Goal: Information Seeking & Learning: Learn about a topic

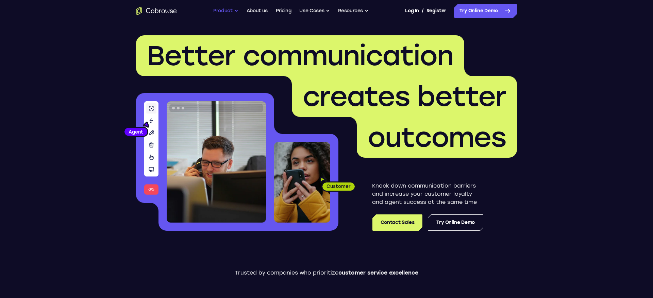
click at [226, 12] on button "Product" at bounding box center [225, 11] width 25 height 14
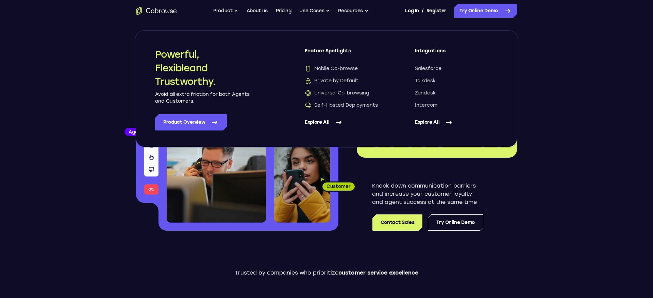
drag, startPoint x: 57, startPoint y: 36, endPoint x: 54, endPoint y: 34, distance: 3.7
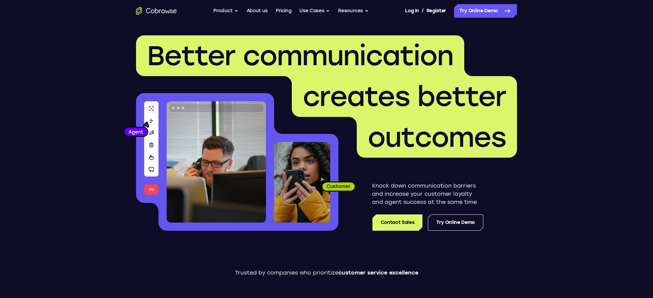
click at [292, 47] on span "Better communication" at bounding box center [300, 55] width 306 height 33
click at [231, 12] on button "Product" at bounding box center [225, 11] width 25 height 14
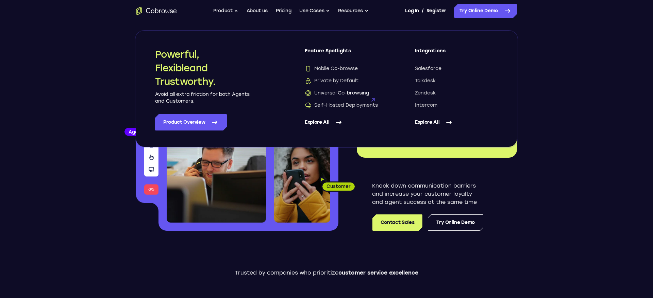
click at [346, 92] on span "Universal Co-browsing" at bounding box center [337, 93] width 64 height 7
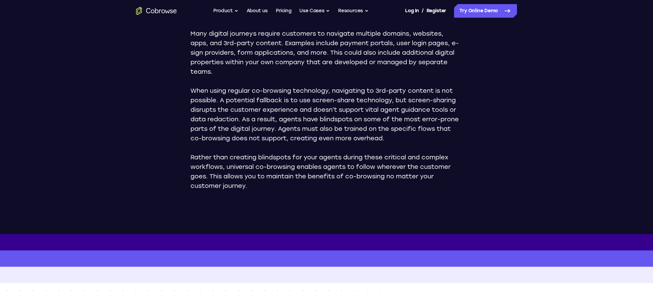
scroll to position [423, 0]
